Goal: Task Accomplishment & Management: Manage account settings

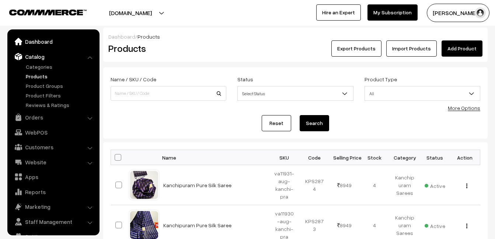
click at [41, 38] on link "Dashboard" at bounding box center [53, 41] width 88 height 13
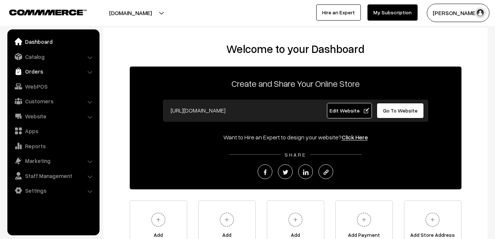
click at [43, 71] on link "Orders" at bounding box center [53, 71] width 88 height 13
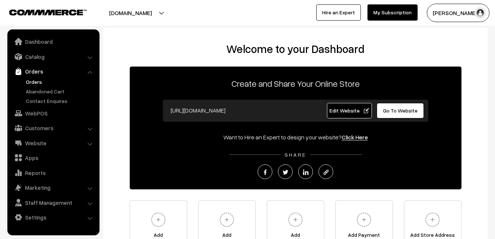
click at [38, 84] on link "Orders" at bounding box center [60, 82] width 73 height 8
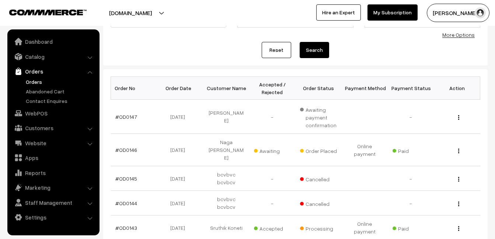
scroll to position [74, 0]
click at [133, 225] on link "#OD0143" at bounding box center [126, 228] width 22 height 6
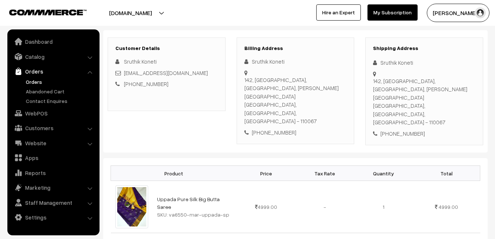
scroll to position [110, 0]
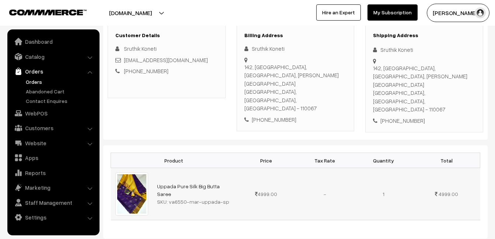
drag, startPoint x: 168, startPoint y: 175, endPoint x: 222, endPoint y: 171, distance: 53.9
click at [222, 198] on div "SKU: va6550-mar-uppada-sp" at bounding box center [194, 202] width 75 height 8
drag, startPoint x: 222, startPoint y: 171, endPoint x: 212, endPoint y: 172, distance: 10.0
copy div "va6550-mar-uppada-sp"
click at [41, 58] on link "Catalog" at bounding box center [53, 56] width 88 height 13
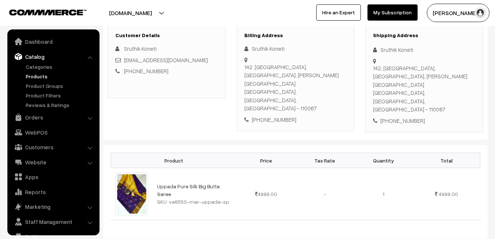
click at [42, 76] on link "Products" at bounding box center [60, 77] width 73 height 8
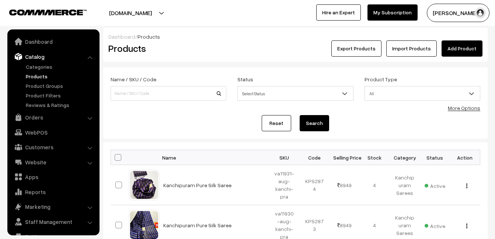
scroll to position [15, 0]
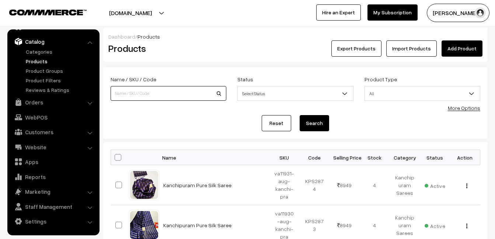
paste input "va6550-mar-uppada-sp"
type input "va6550-mar-uppada-sp"
click at [312, 125] on button "Search" at bounding box center [313, 123] width 29 height 16
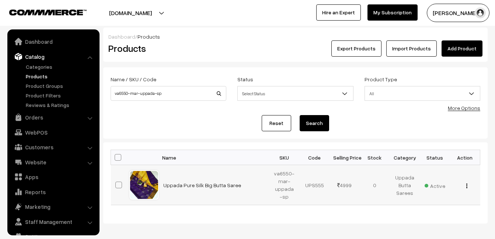
scroll to position [15, 0]
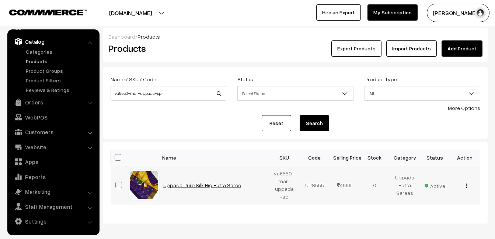
click at [197, 185] on link "Uppada Pure Silk Big Butta Saree" at bounding box center [202, 185] width 78 height 6
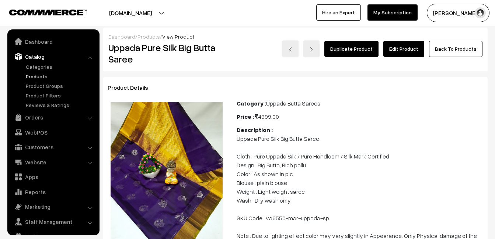
scroll to position [15, 0]
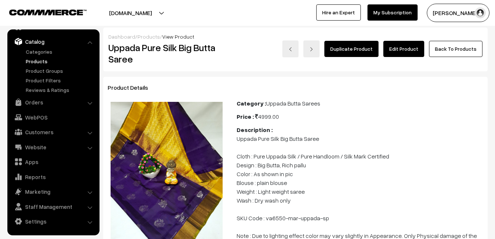
click at [400, 44] on link "Edit Product" at bounding box center [403, 49] width 41 height 16
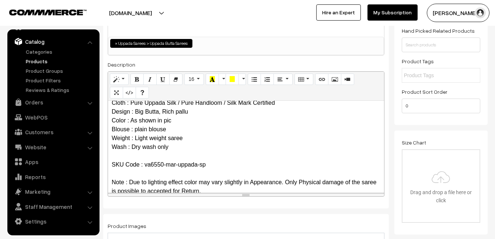
scroll to position [36, 0]
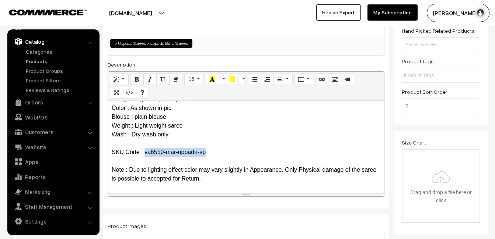
drag, startPoint x: 145, startPoint y: 153, endPoint x: 207, endPoint y: 151, distance: 62.6
click at [207, 151] on p "Uppada Pure Silk Big Butta Saree Cloth : Pure Uppada Silk / Pure Handloom / Sil…" at bounding box center [246, 126] width 268 height 115
copy p "va6550-mar-uppada-sp"
click at [39, 63] on link "Products" at bounding box center [60, 61] width 73 height 8
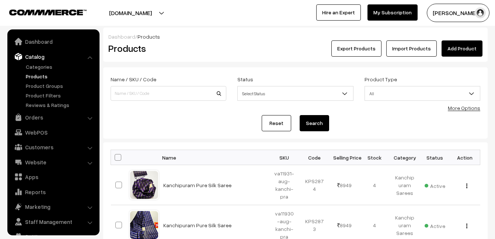
scroll to position [15, 0]
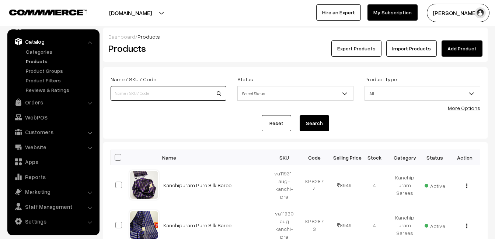
paste input "va6550-mar-uppada-sp"
type input "va6550-mar-uppada-sp"
click at [312, 121] on button "Search" at bounding box center [313, 123] width 29 height 16
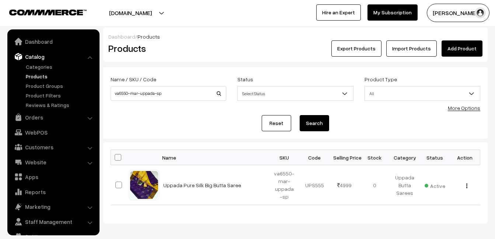
scroll to position [15, 0]
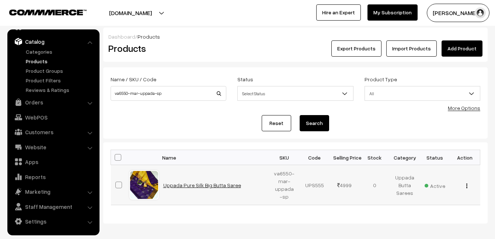
click at [208, 186] on link "Uppada Pure Silk Big Butta Saree" at bounding box center [202, 185] width 78 height 6
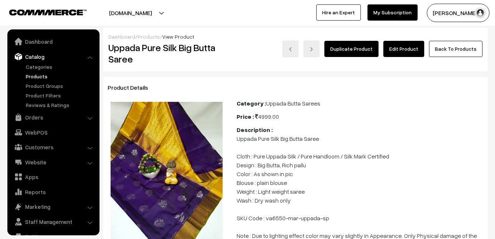
scroll to position [15, 0]
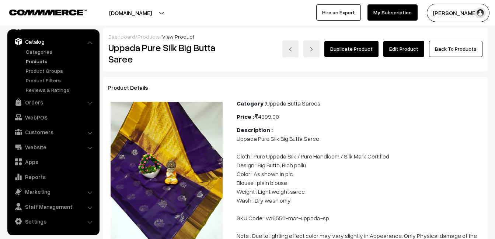
click at [403, 48] on link "Edit Product" at bounding box center [403, 49] width 41 height 16
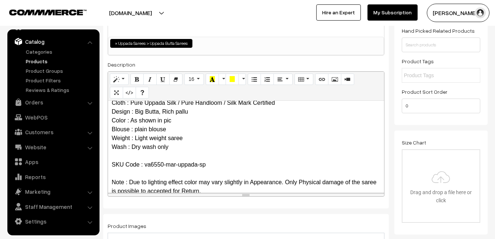
scroll to position [36, 0]
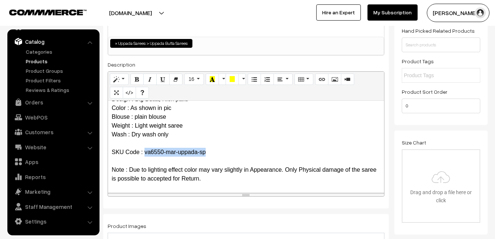
drag, startPoint x: 145, startPoint y: 150, endPoint x: 208, endPoint y: 153, distance: 63.5
click at [208, 152] on p "Uppada Pure Silk Big Butta Saree Cloth : Pure Uppada Silk / Pure Handloom / Sil…" at bounding box center [246, 126] width 268 height 115
